Goal: Check status: Check status

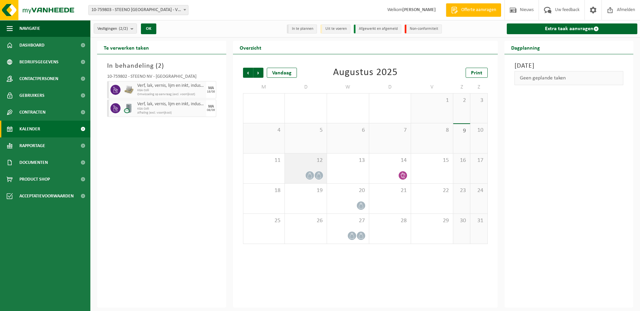
click at [310, 164] on div "12" at bounding box center [306, 168] width 42 height 30
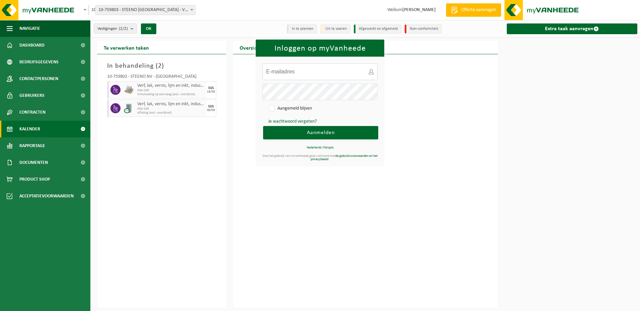
type input "bart@steeno.be"
click at [323, 131] on span "Aanmelden" at bounding box center [321, 132] width 28 height 5
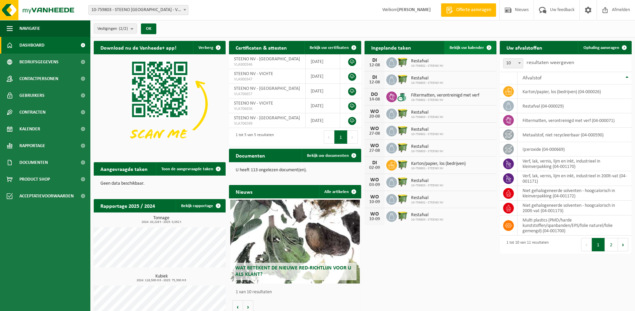
click at [468, 47] on span "Bekijk uw kalender" at bounding box center [466, 48] width 34 height 4
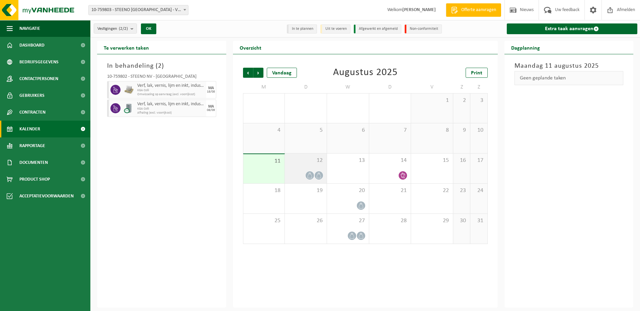
click at [310, 177] on icon at bounding box center [310, 175] width 6 height 6
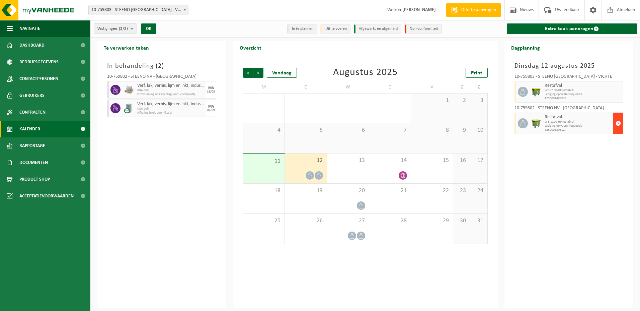
click at [617, 124] on span "button" at bounding box center [617, 122] width 5 height 13
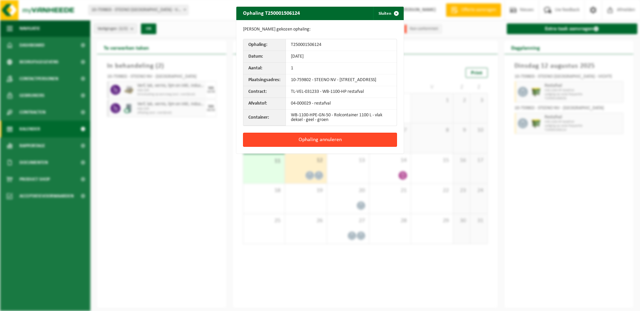
click at [325, 142] on button "Ophaling annuleren" at bounding box center [320, 140] width 154 height 14
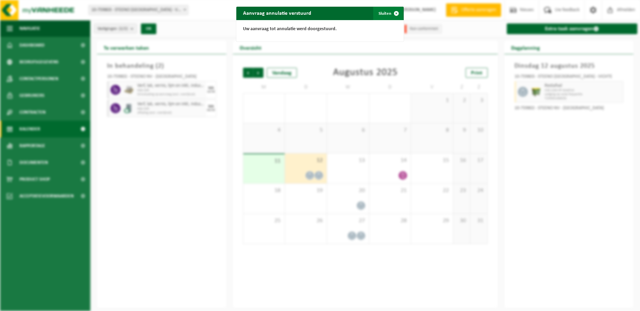
click at [384, 12] on button "Sluiten" at bounding box center [388, 13] width 30 height 13
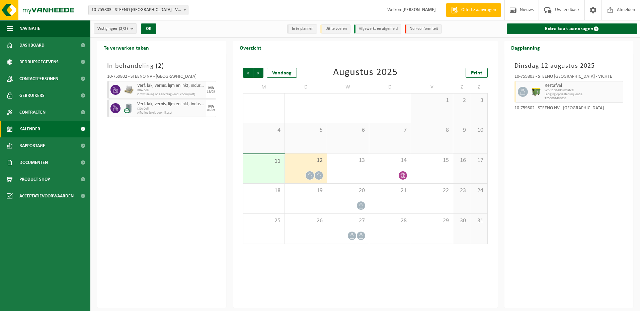
click at [534, 125] on div "[DATE] 10-759803 - STEENO [GEOGRAPHIC_DATA] - VICHTE Restafval WB-1100-HP resta…" at bounding box center [568, 180] width 129 height 253
click at [550, 94] on span "Lediging op vaste frequentie" at bounding box center [577, 94] width 67 height 4
click at [347, 201] on div at bounding box center [347, 205] width 35 height 9
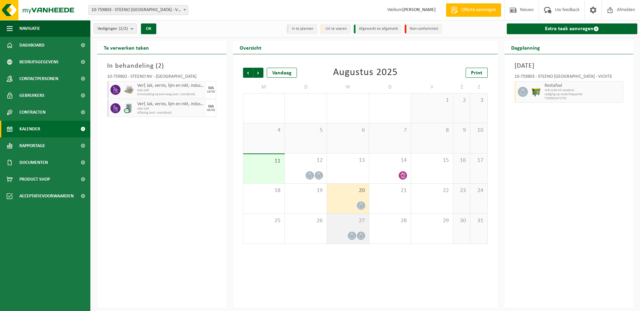
click at [348, 224] on div "27" at bounding box center [348, 228] width 42 height 30
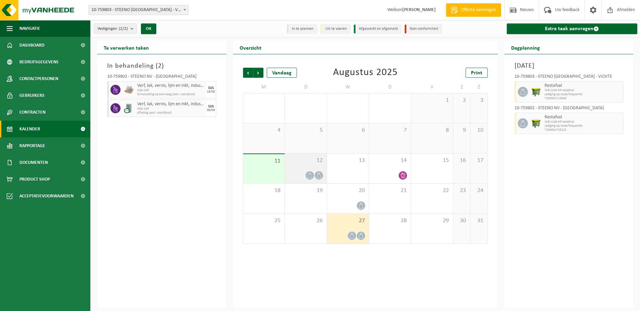
click at [307, 168] on div "12" at bounding box center [306, 168] width 42 height 30
